Goal: Task Accomplishment & Management: Use online tool/utility

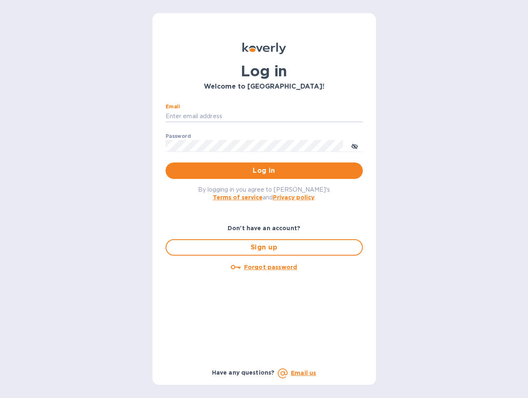
type input "[PERSON_NAME][EMAIL_ADDRESS][DOMAIN_NAME]"
click at [262, 169] on span "Log in" at bounding box center [264, 171] width 184 height 10
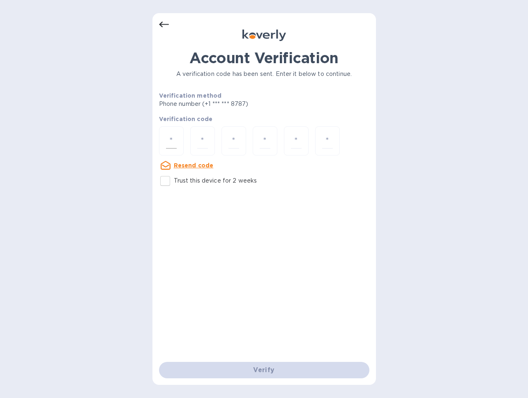
click at [175, 141] on input "number" at bounding box center [171, 140] width 11 height 15
type input "6"
type input "9"
type input "8"
type input "1"
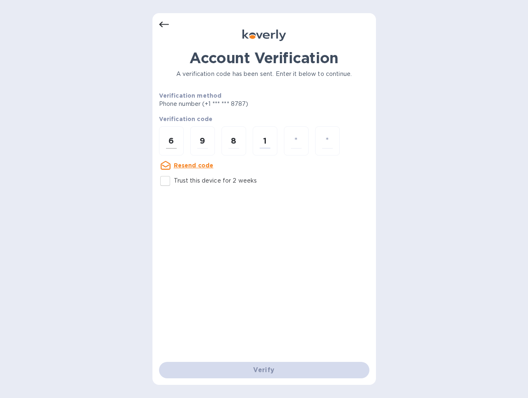
type input "3"
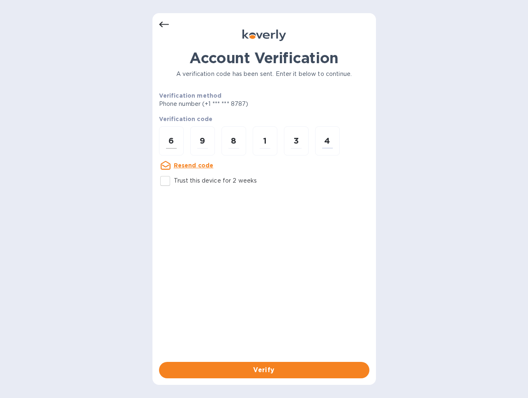
type input "4"
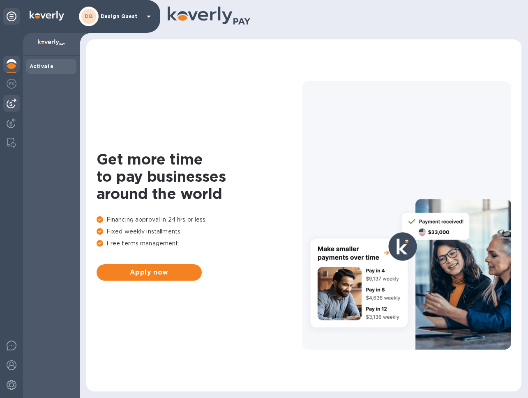
click at [9, 106] on img at bounding box center [12, 104] width 10 height 10
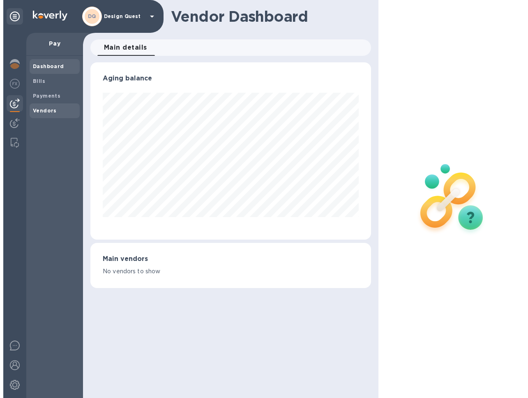
scroll to position [177, 280]
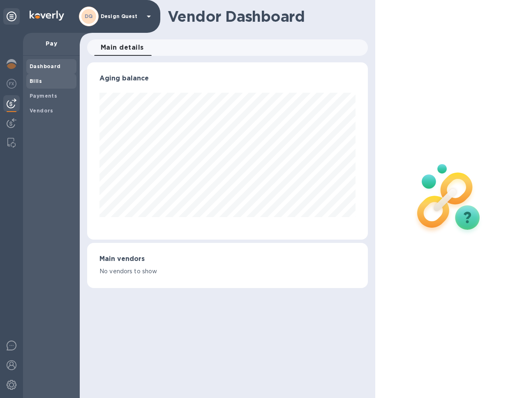
click at [40, 80] on b "Bills" at bounding box center [36, 81] width 12 height 6
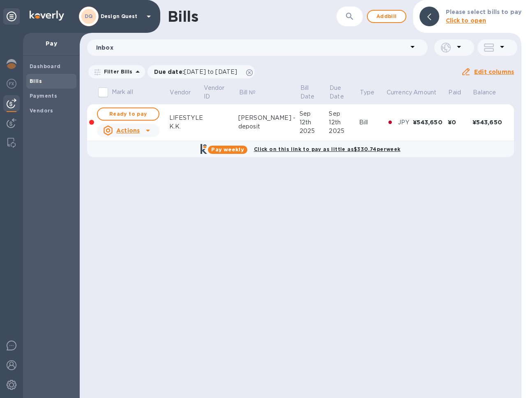
click at [148, 129] on icon at bounding box center [148, 131] width 10 height 10
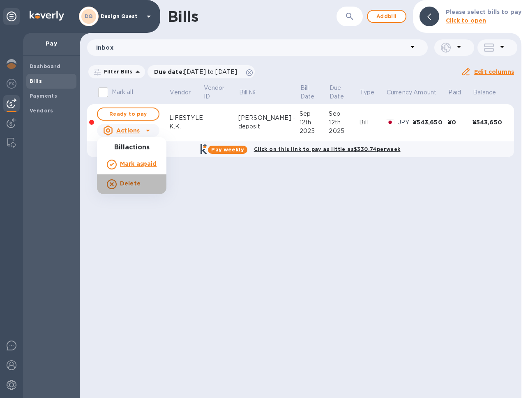
click at [134, 183] on b "Delete" at bounding box center [130, 183] width 21 height 7
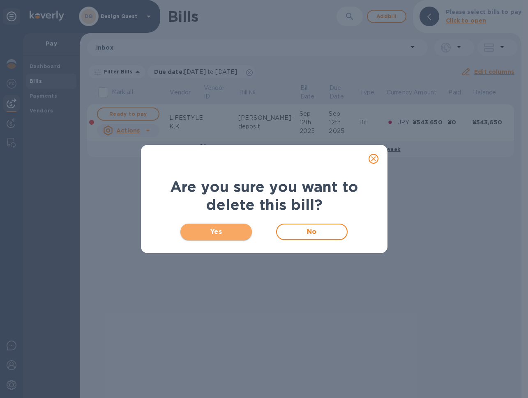
click at [224, 230] on span "Yes" at bounding box center [216, 232] width 59 height 10
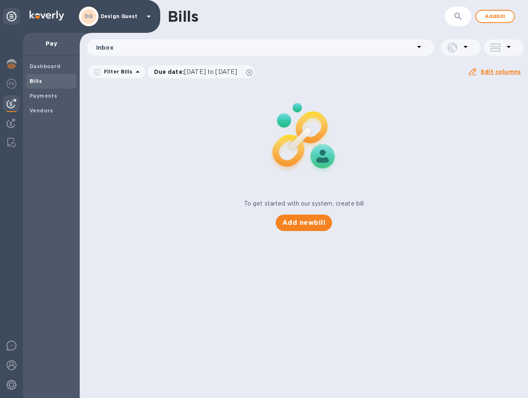
click at [36, 82] on b "Bills" at bounding box center [36, 81] width 12 height 6
click at [501, 15] on span "Add bill" at bounding box center [495, 16] width 25 height 10
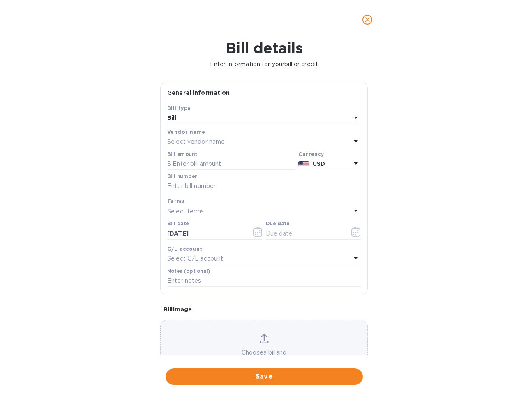
click at [227, 140] on div "Select vendor name" at bounding box center [259, 141] width 184 height 11
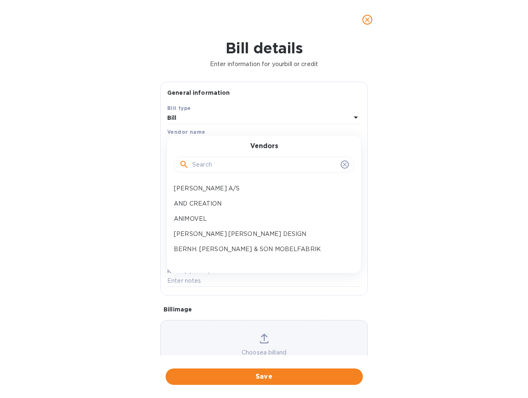
click at [229, 167] on input "text" at bounding box center [264, 165] width 145 height 12
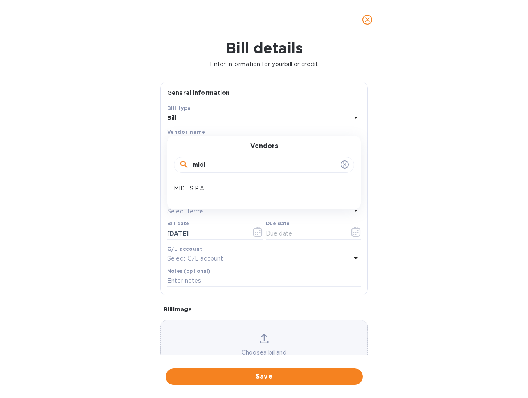
type input "mid"
drag, startPoint x: 229, startPoint y: 167, endPoint x: 213, endPoint y: 189, distance: 27.1
click at [213, 189] on p "MIDJ S.P.A." at bounding box center [261, 188] width 174 height 9
type input "[DATE]"
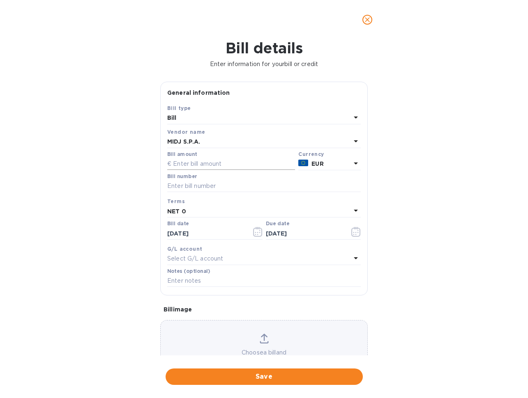
click at [232, 163] on input "text" at bounding box center [231, 164] width 128 height 12
type input "4,856.00"
click at [218, 182] on input "text" at bounding box center [263, 186] width 193 height 12
type input "C5301026"
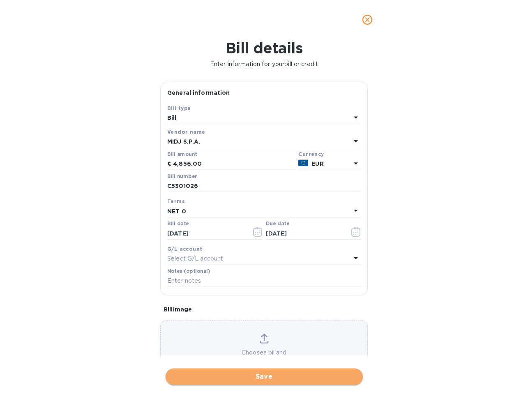
click at [264, 372] on span "Save" at bounding box center [264, 377] width 184 height 10
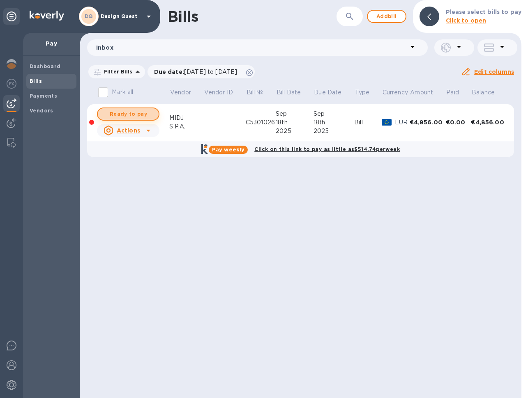
click at [143, 115] on span "Ready to pay" at bounding box center [128, 114] width 48 height 10
checkbox input "true"
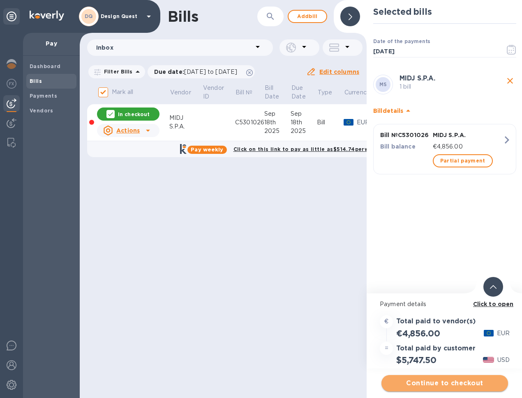
click at [444, 383] on span "Continue to checkout" at bounding box center [444, 384] width 113 height 10
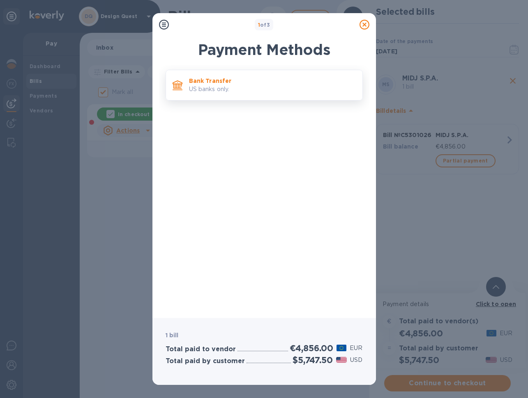
click at [225, 91] on p "US banks only." at bounding box center [272, 89] width 167 height 9
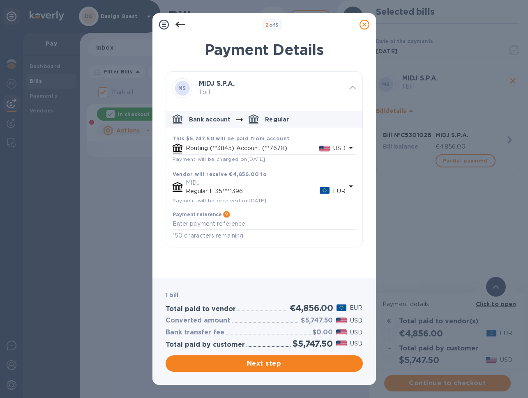
click at [233, 147] on p "Routing (**3845) Account (**7678)" at bounding box center [252, 148] width 133 height 9
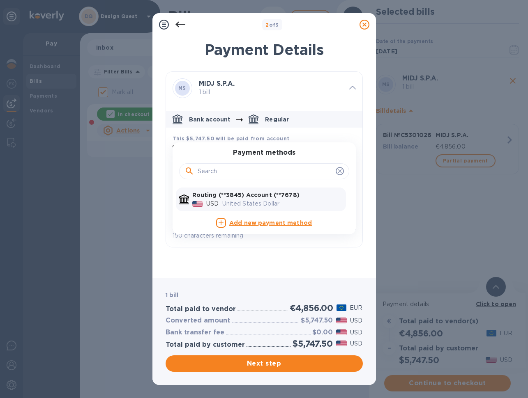
click at [233, 204] on p "United States Dollar" at bounding box center [282, 204] width 120 height 9
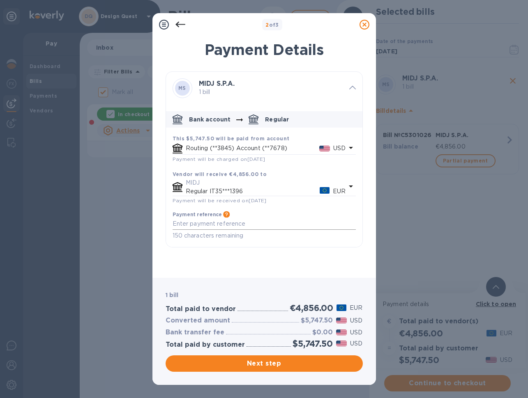
click at [214, 225] on textarea "default-method" at bounding box center [263, 224] width 183 height 7
drag, startPoint x: 173, startPoint y: 223, endPoint x: 209, endPoint y: 222, distance: 35.3
click at [209, 222] on textarea "INVOICE C5301026" at bounding box center [263, 224] width 183 height 7
type textarea "INVOICE C5301026"
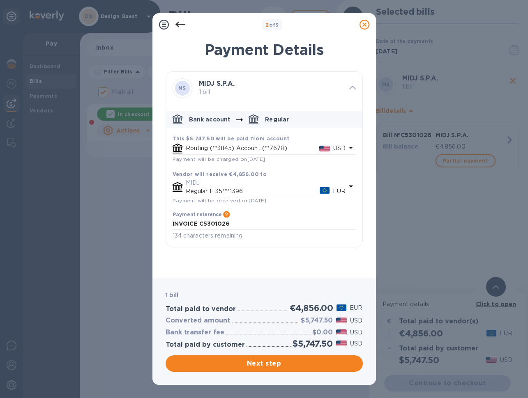
click at [242, 229] on div "Payment reference Information that will be provided to the beneficiary bank and…" at bounding box center [263, 225] width 183 height 29
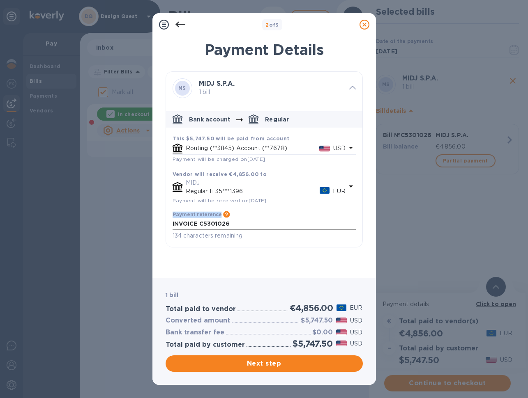
drag, startPoint x: 171, startPoint y: 221, endPoint x: 194, endPoint y: 223, distance: 23.6
click at [194, 223] on div "Payment reference Information that will be provided to the beneficiary bank and…" at bounding box center [264, 226] width 190 height 36
click at [194, 224] on textarea "INVOICE C5301026" at bounding box center [263, 224] width 183 height 7
drag, startPoint x: 171, startPoint y: 222, endPoint x: 203, endPoint y: 227, distance: 32.8
click at [195, 224] on div "Payment reference Information that will be provided to the beneficiary bank and…" at bounding box center [264, 226] width 190 height 36
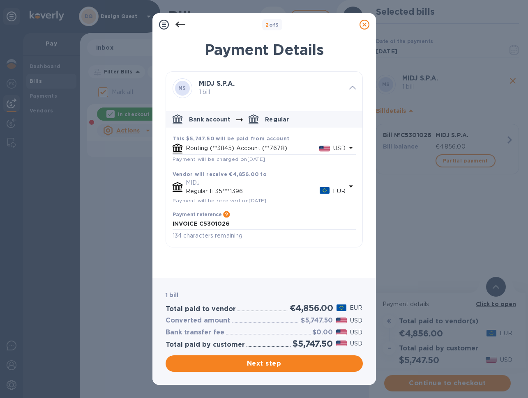
click at [206, 229] on div "Payment reference Information that will be provided to the beneficiary bank and…" at bounding box center [263, 225] width 183 height 29
copy div "INVOICE C5301026"
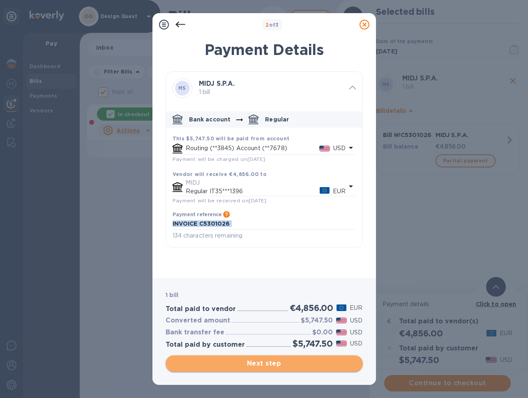
click at [276, 363] on span "Next step" at bounding box center [264, 364] width 184 height 10
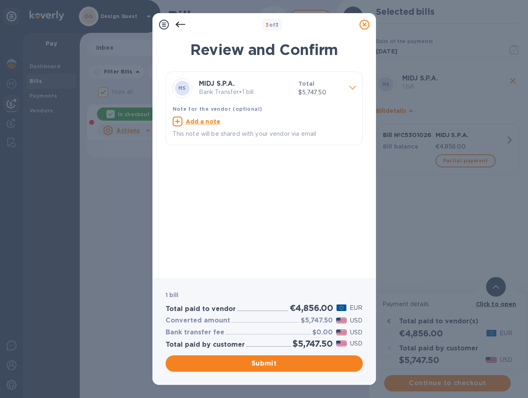
click at [204, 120] on u "Add a note" at bounding box center [203, 121] width 35 height 7
click at [204, 125] on div "x" at bounding box center [257, 123] width 170 height 12
click at [197, 122] on textarea at bounding box center [257, 122] width 170 height 7
paste textarea
click at [192, 129] on textarea at bounding box center [257, 125] width 170 height 13
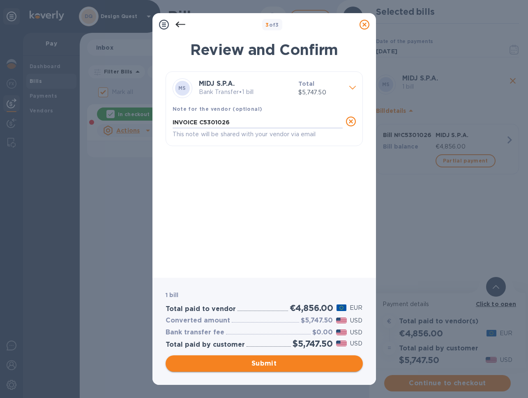
type textarea "INVOICE C5301026"
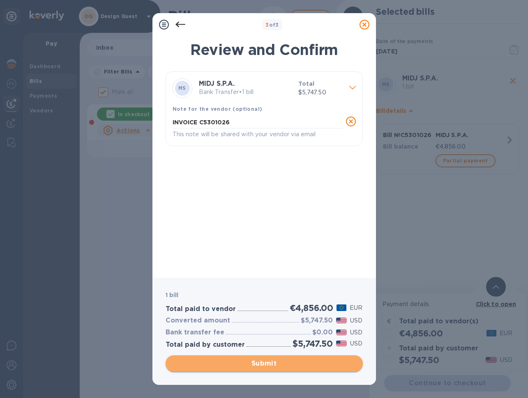
click at [276, 364] on span "Submit" at bounding box center [264, 364] width 184 height 10
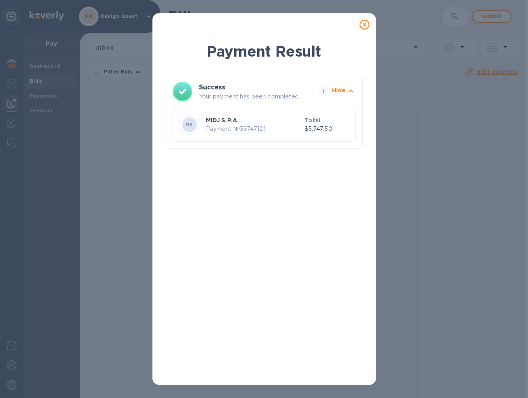
click at [366, 25] on icon at bounding box center [364, 25] width 10 height 10
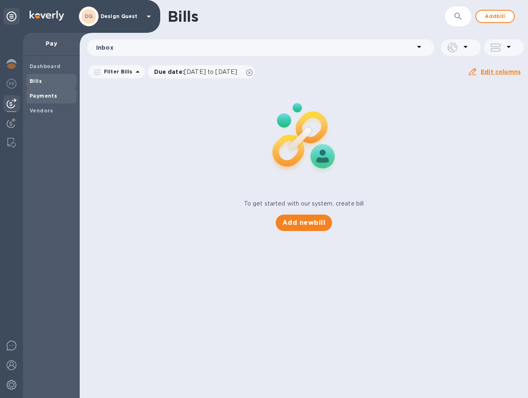
click at [40, 96] on b "Payments" at bounding box center [44, 96] width 28 height 6
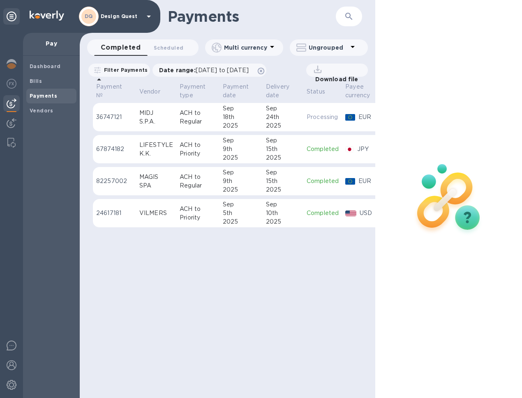
click at [237, 118] on div "18th" at bounding box center [241, 117] width 37 height 9
